Goal: Task Accomplishment & Management: Complete application form

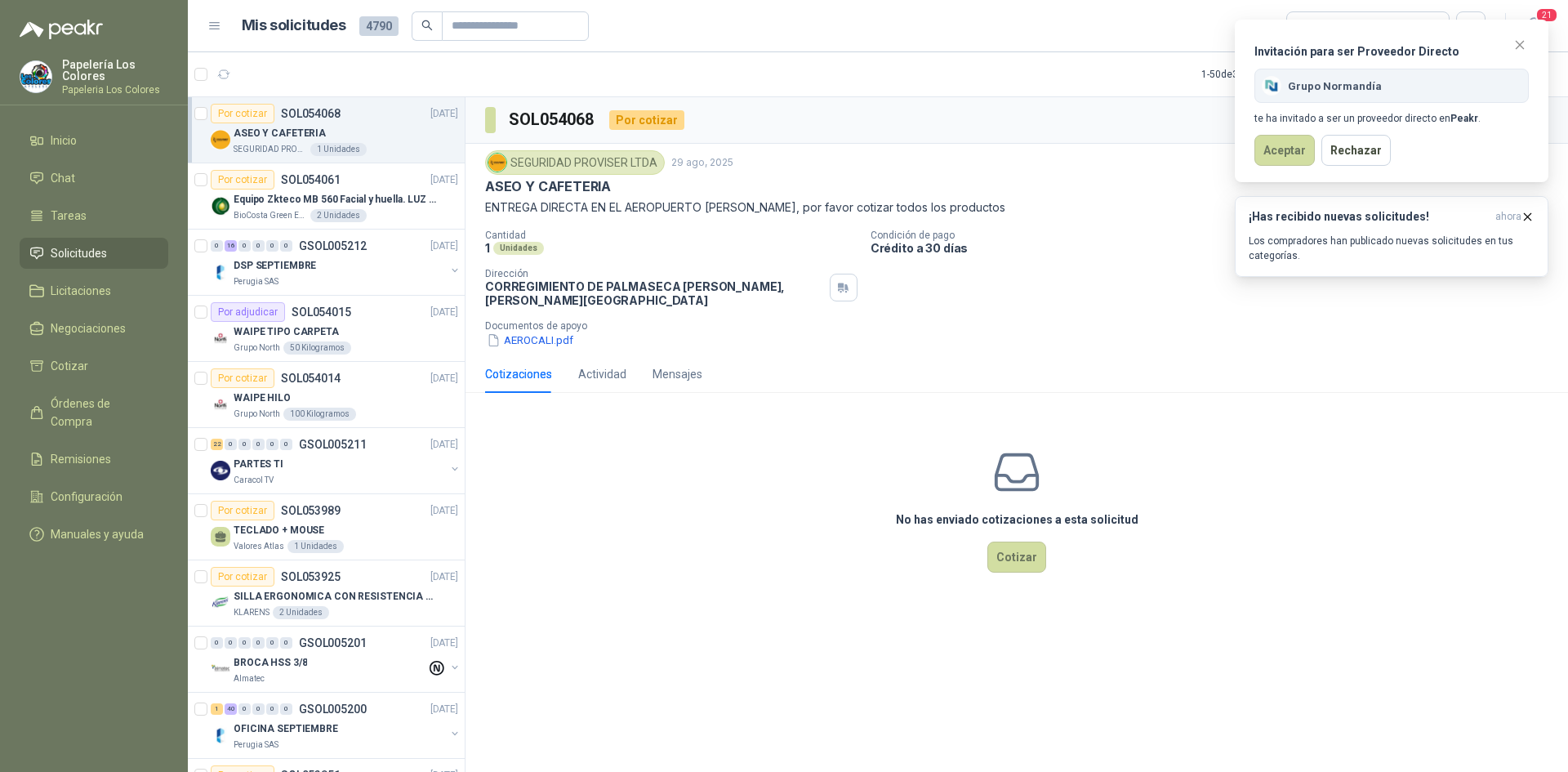
click at [670, 522] on div "No has enviado cotizaciones a esta solicitud Cotizar" at bounding box center [1016, 511] width 1103 height 208
click at [1404, 234] on p "Los compradores han publicado nuevas solicitudes en tus categorías." at bounding box center [1391, 248] width 286 height 29
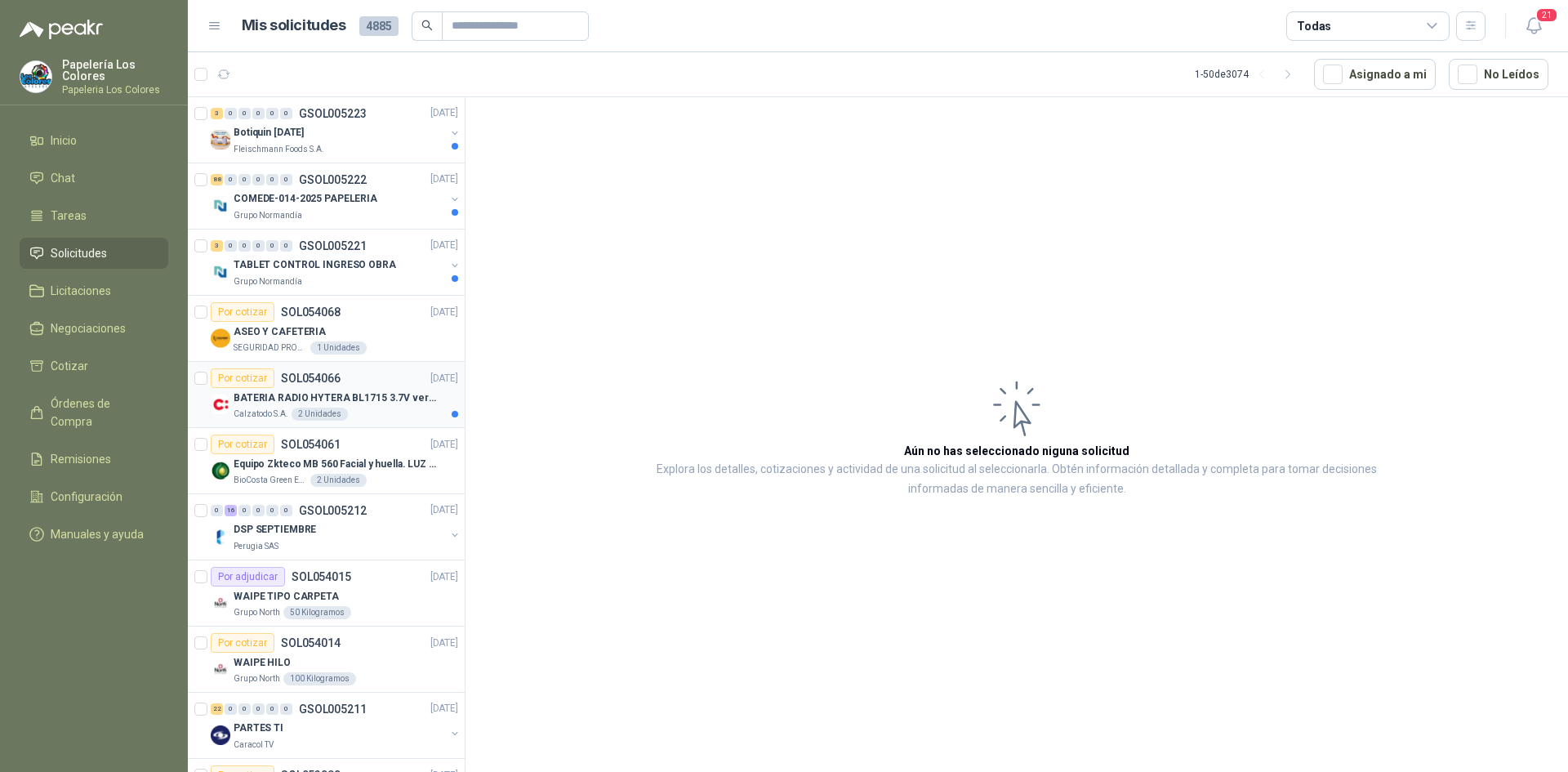
click at [382, 371] on div "Por cotizar SOL054066 29/08/25" at bounding box center [335, 378] width 247 height 19
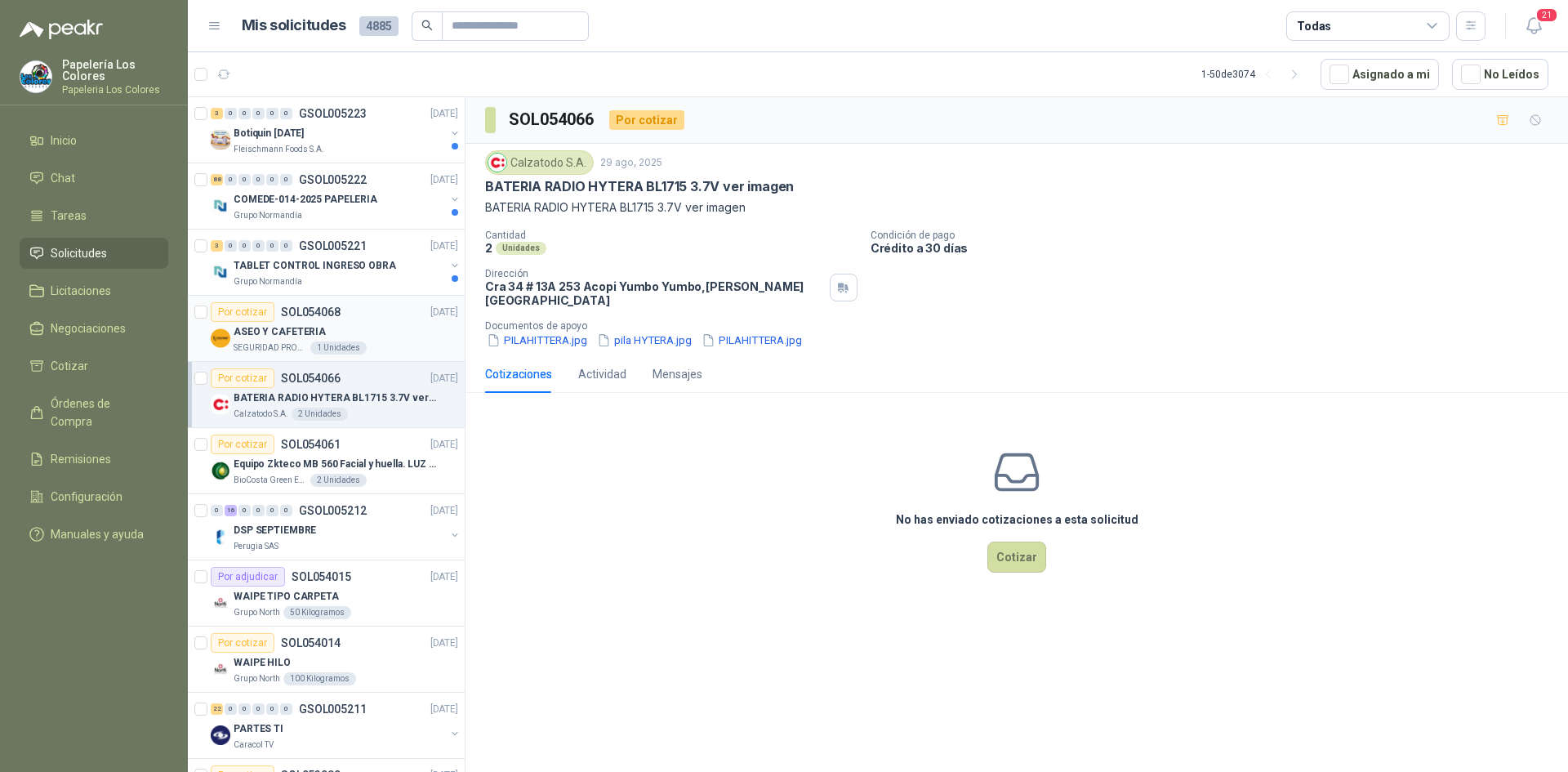
click at [369, 324] on div "ASEO Y CAFETERIA" at bounding box center [346, 331] width 224 height 19
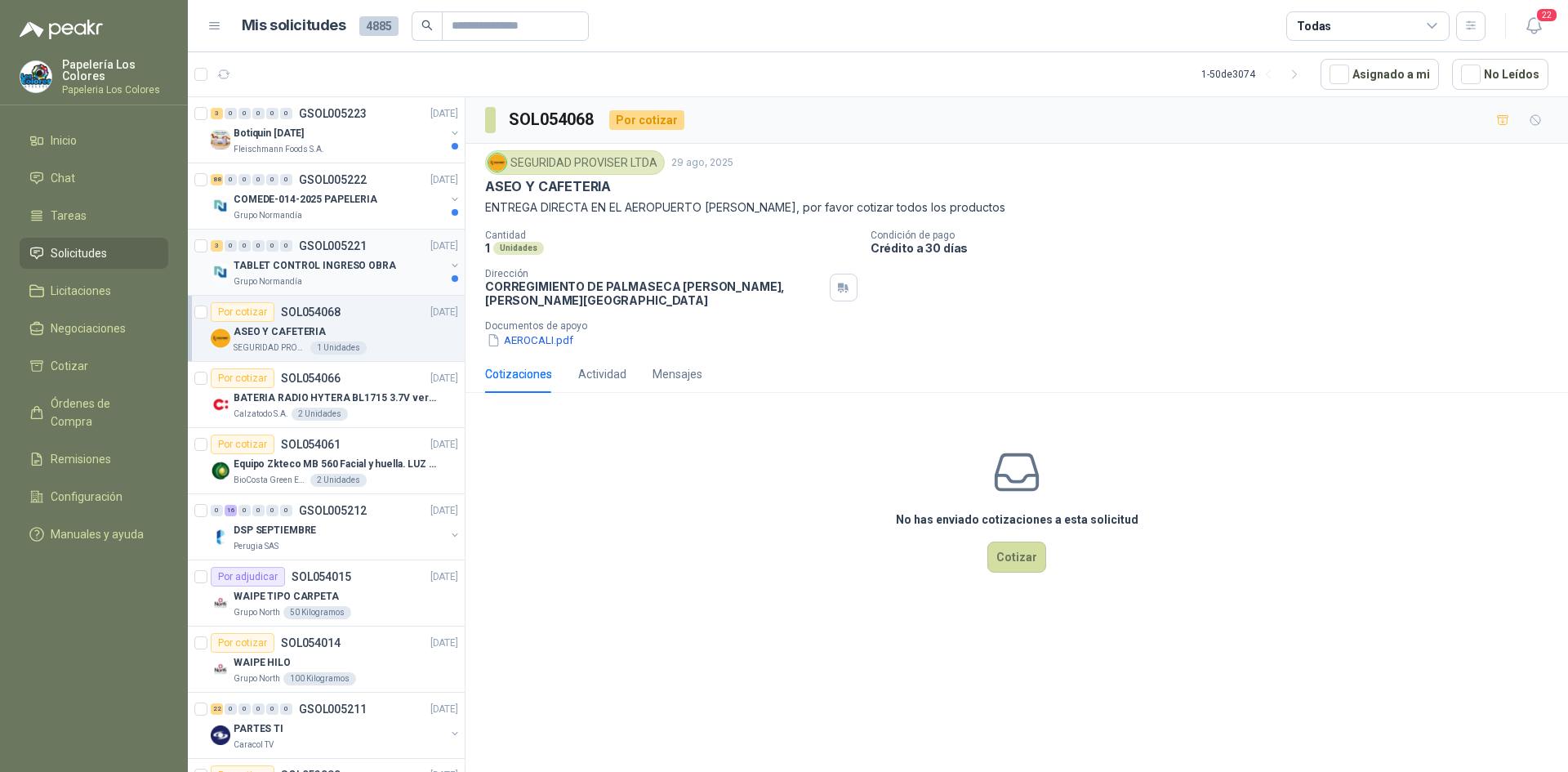
click at [397, 255] on div "3 0 0 0 0 0 GSOL005221 29/08/25" at bounding box center [336, 246] width 251 height 19
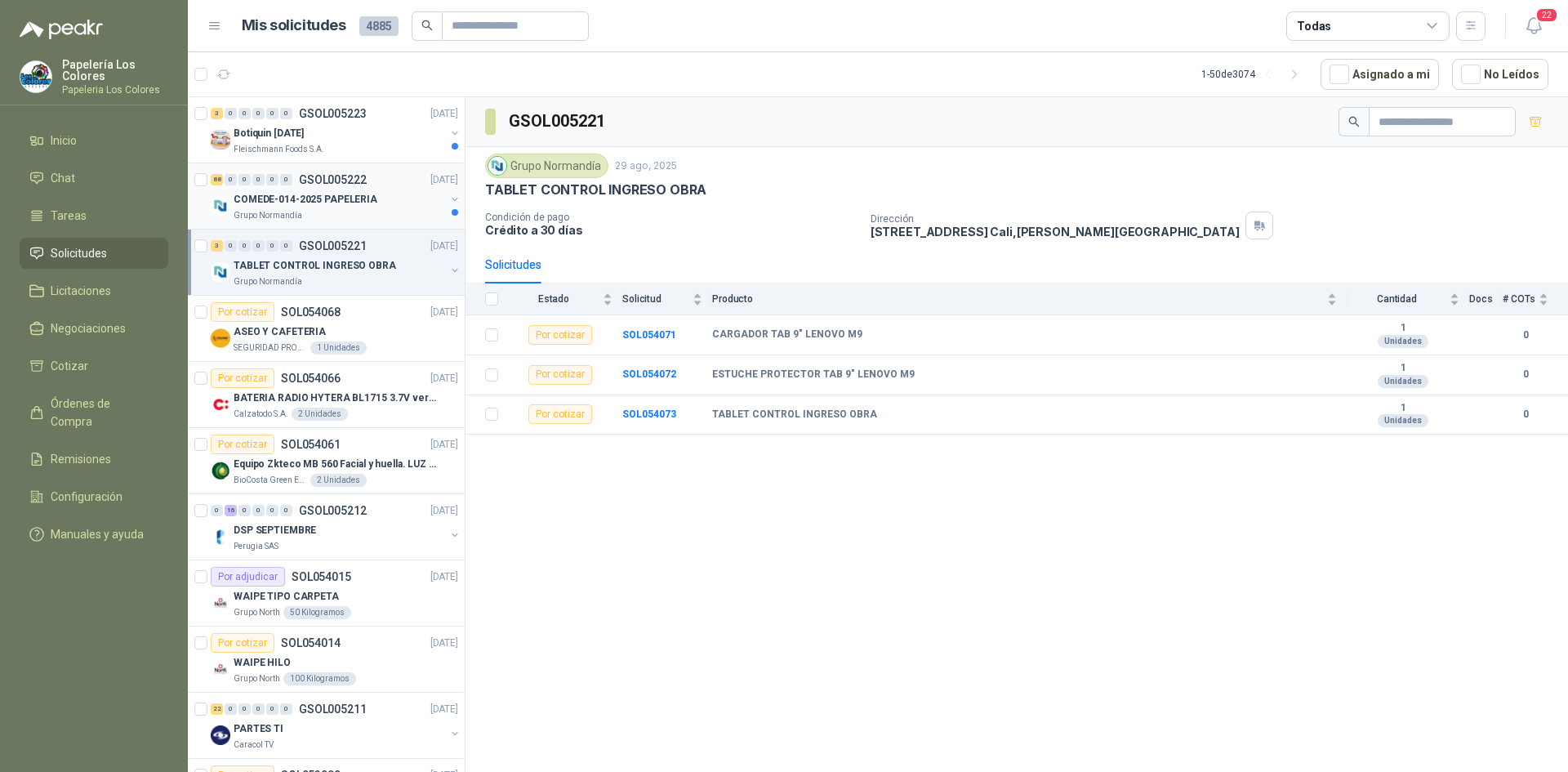
click at [391, 194] on div "COMEDE-014-2025 PAPELERIA" at bounding box center [340, 200] width 212 height 19
